Goal: Information Seeking & Learning: Learn about a topic

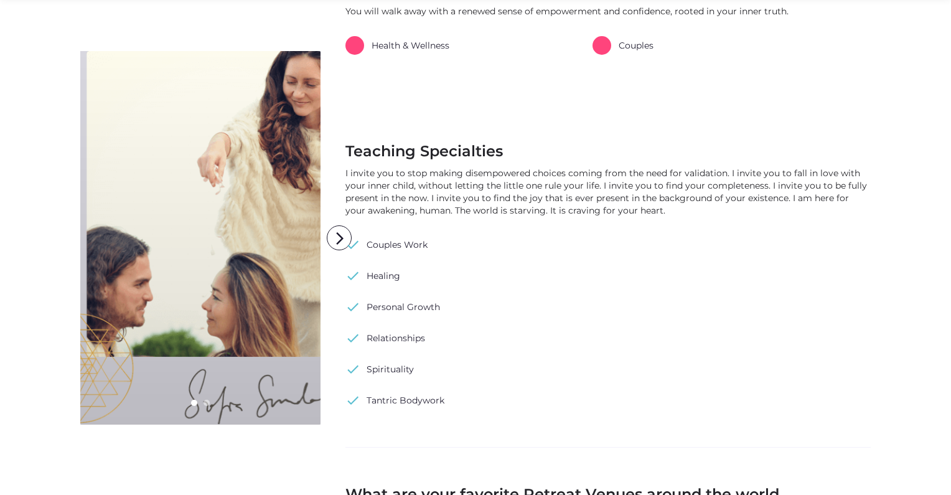
scroll to position [747, 0]
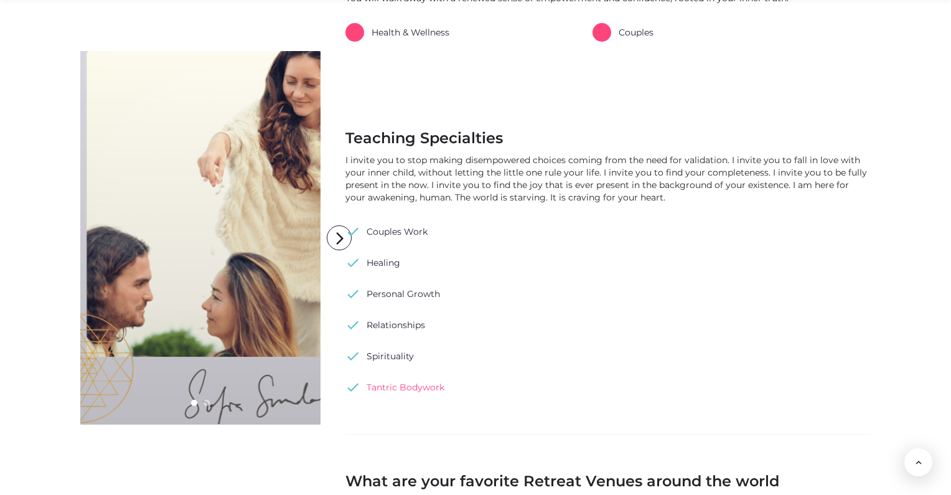
click at [416, 386] on link "check Tantric Bodywork" at bounding box center [395, 387] width 99 height 19
